Goal: Check status: Check status

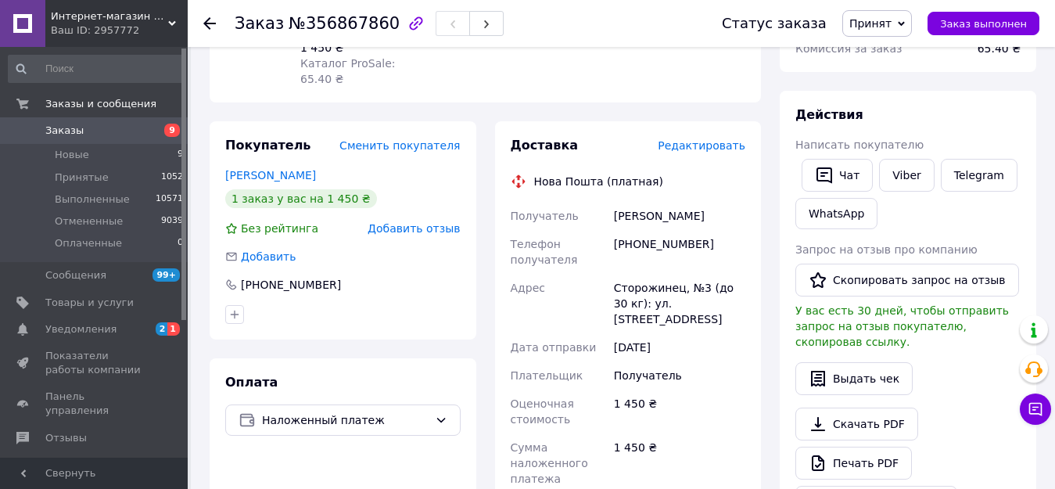
scroll to position [235, 0]
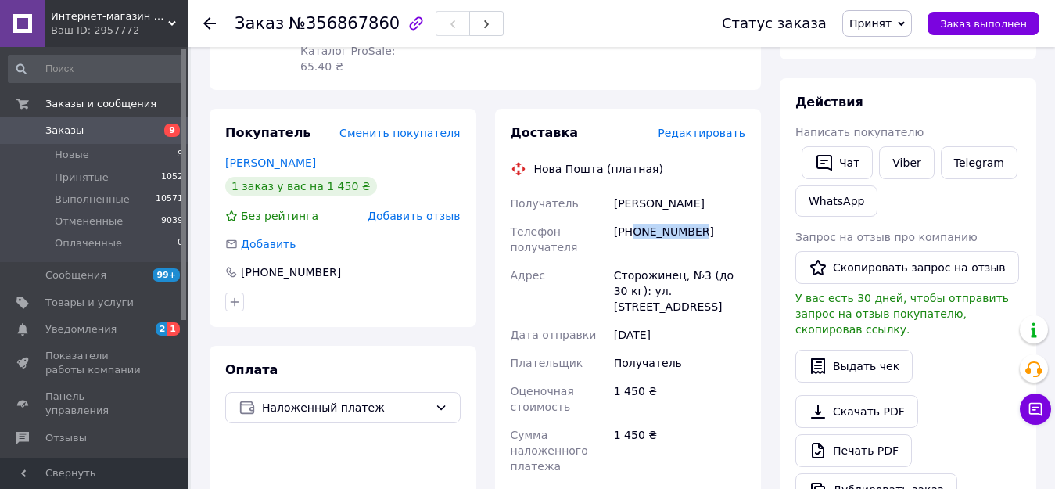
drag, startPoint x: 654, startPoint y: 221, endPoint x: 664, endPoint y: 217, distance: 10.9
click at [631, 221] on div "[PHONE_NUMBER]" at bounding box center [680, 239] width 138 height 44
copy div "0665913658"
click at [659, 189] on div "[PERSON_NAME]" at bounding box center [680, 203] width 138 height 28
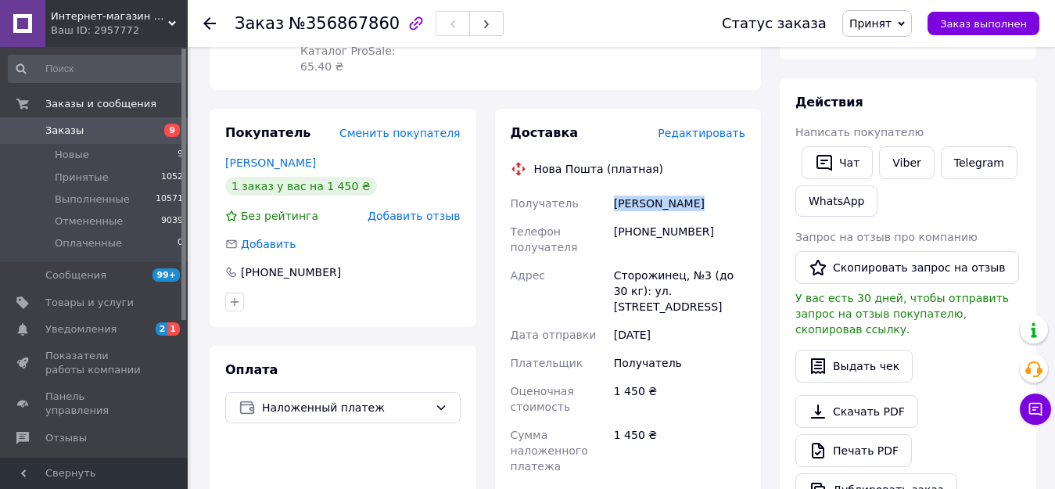
click at [659, 189] on div "[PERSON_NAME]" at bounding box center [680, 203] width 138 height 28
copy div "[PERSON_NAME]"
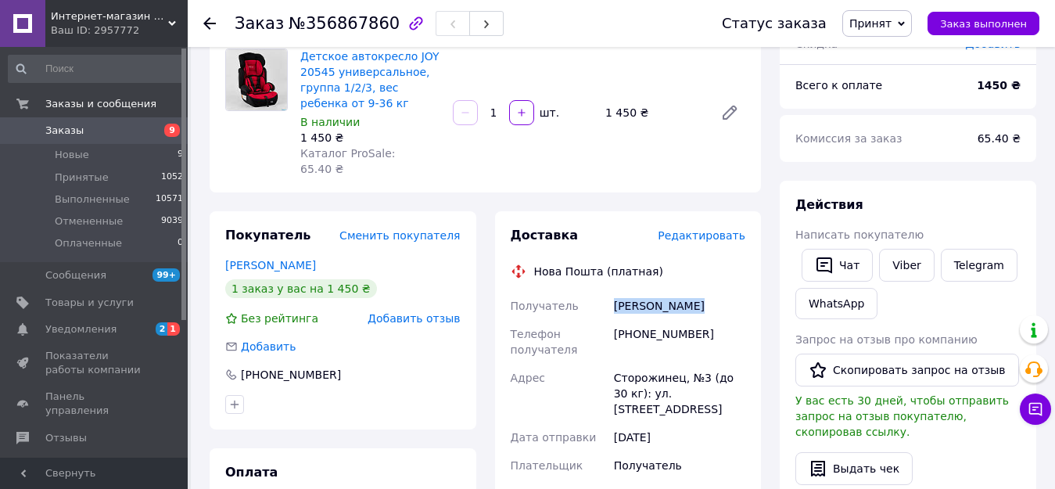
scroll to position [0, 0]
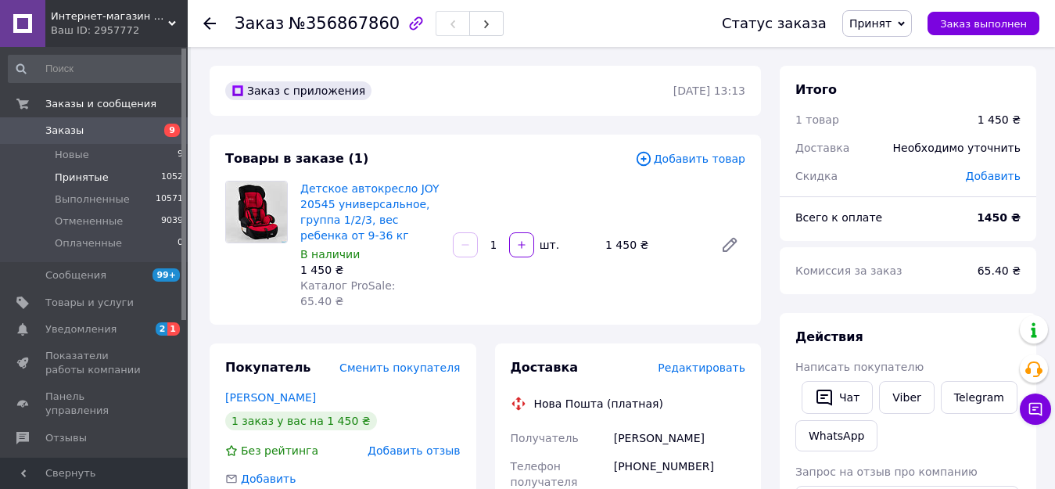
click at [66, 178] on span "Принятые" at bounding box center [82, 177] width 54 height 14
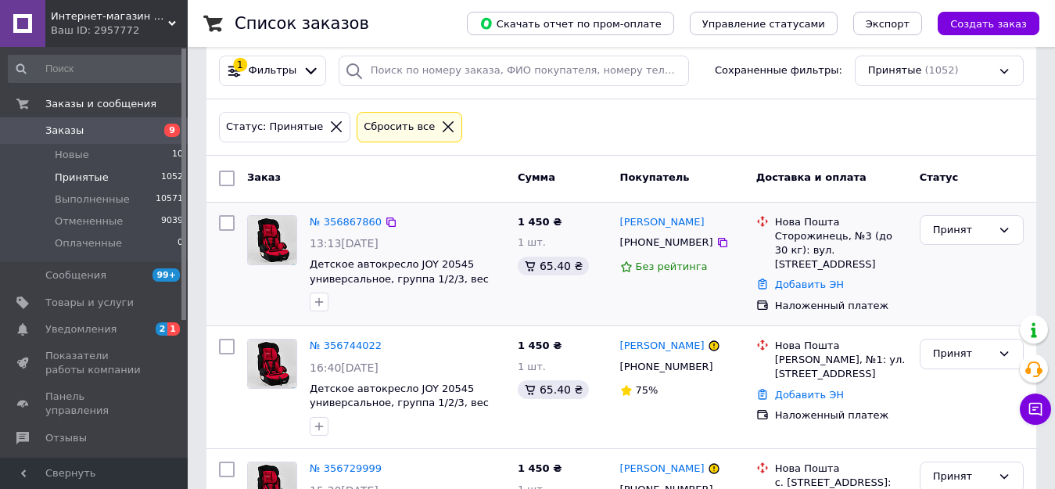
scroll to position [156, 0]
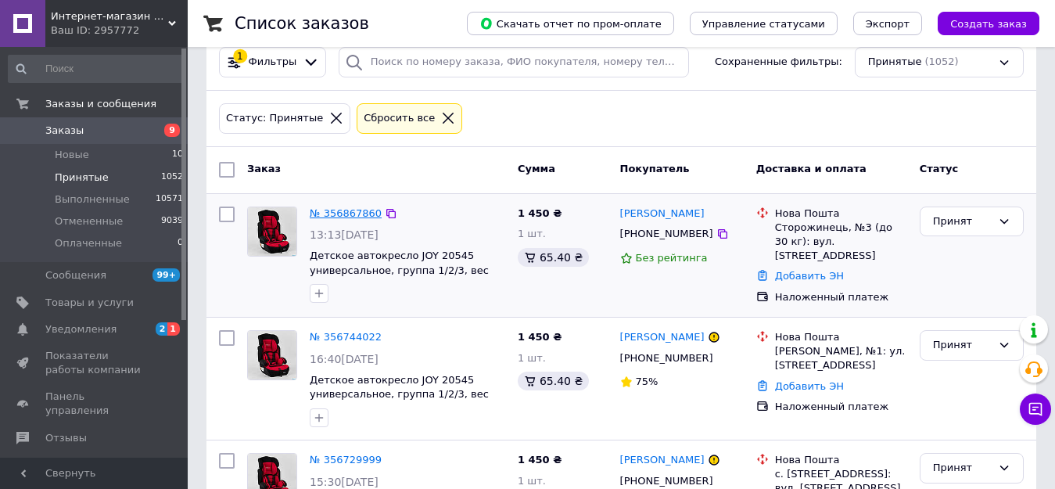
click at [337, 214] on link "№ 356867860" at bounding box center [346, 213] width 72 height 12
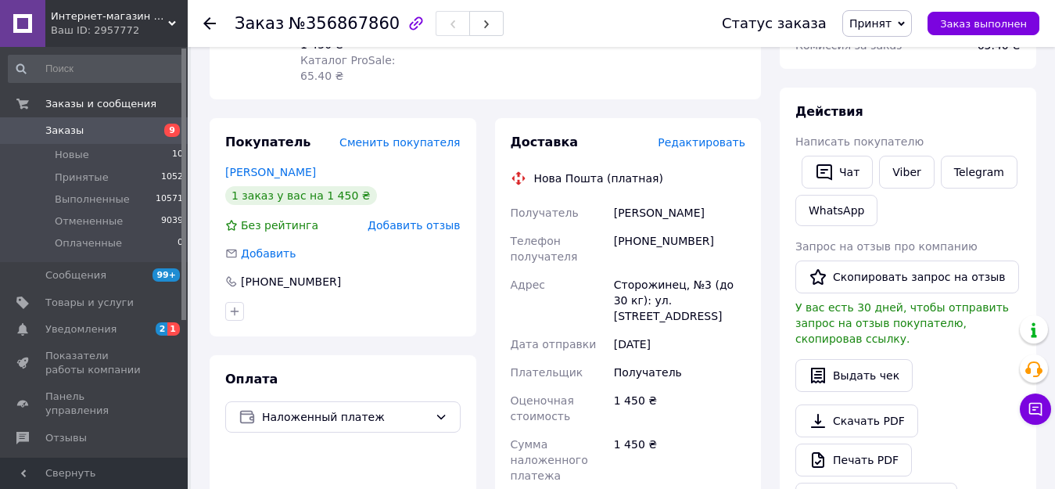
scroll to position [235, 0]
